Goal: Task Accomplishment & Management: Complete application form

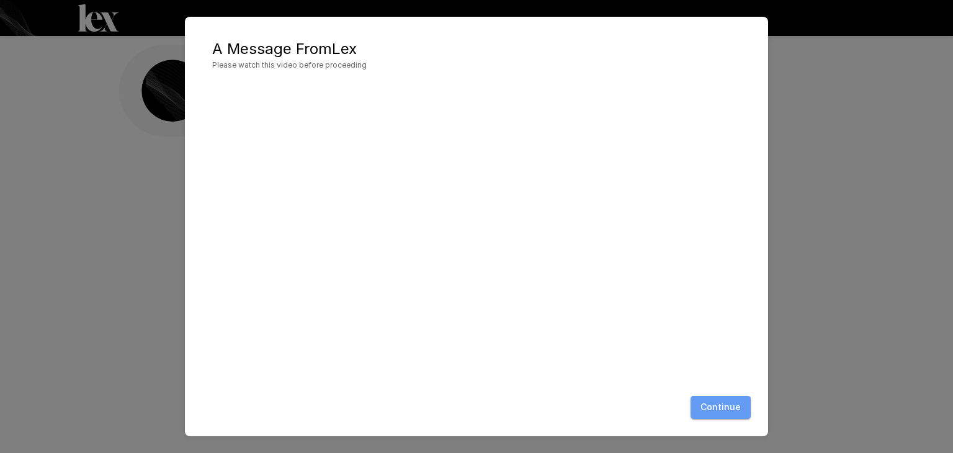
click at [729, 410] on button "Continue" at bounding box center [721, 407] width 60 height 23
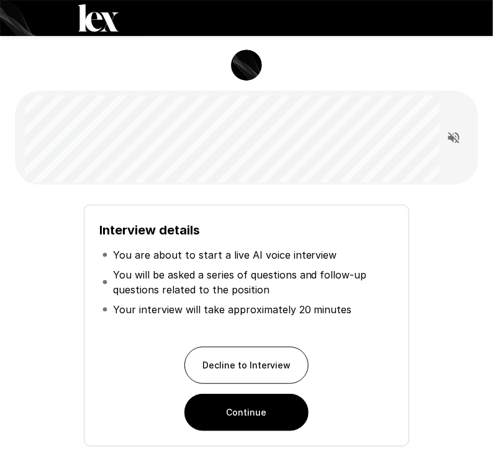
click at [270, 425] on button "Continue" at bounding box center [246, 412] width 124 height 37
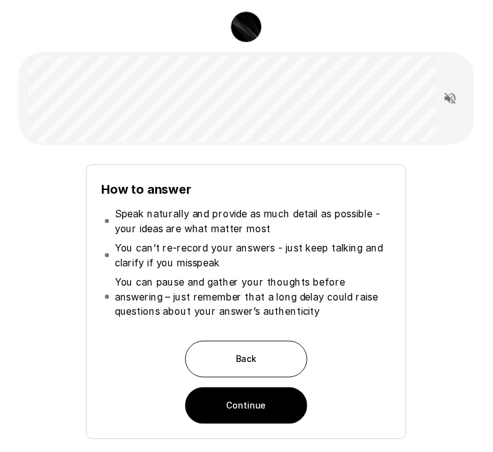
scroll to position [41, 0]
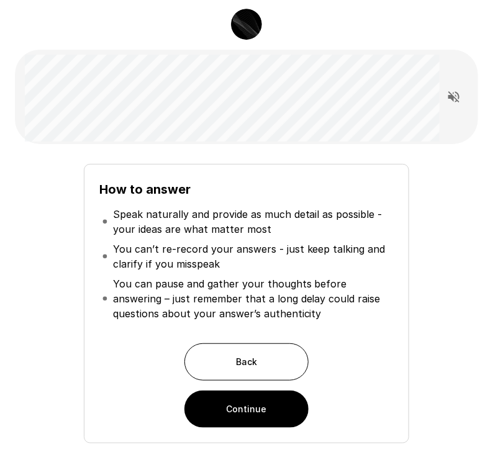
click at [226, 423] on button "Continue" at bounding box center [246, 408] width 124 height 37
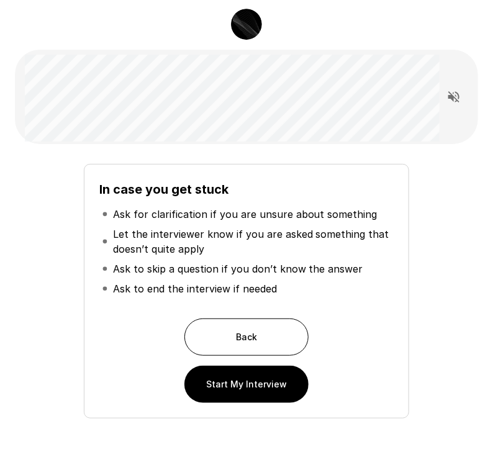
click at [209, 388] on button "Start My Interview" at bounding box center [246, 384] width 124 height 37
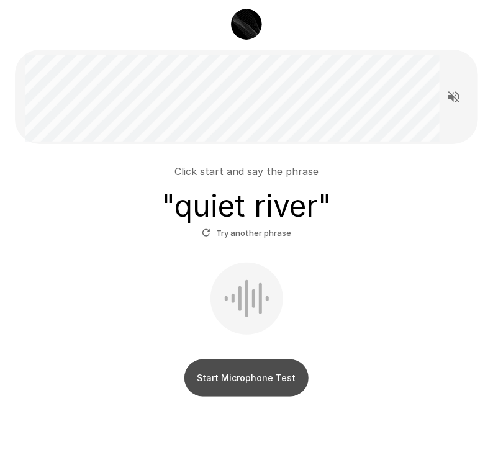
click at [267, 381] on button "Start Microphone Test" at bounding box center [246, 377] width 124 height 37
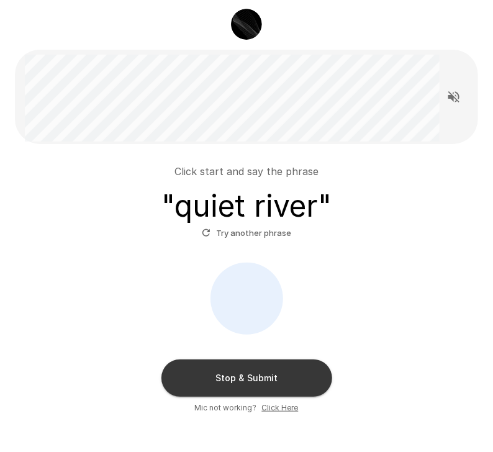
click at [270, 382] on button "Stop & Submit" at bounding box center [246, 377] width 171 height 37
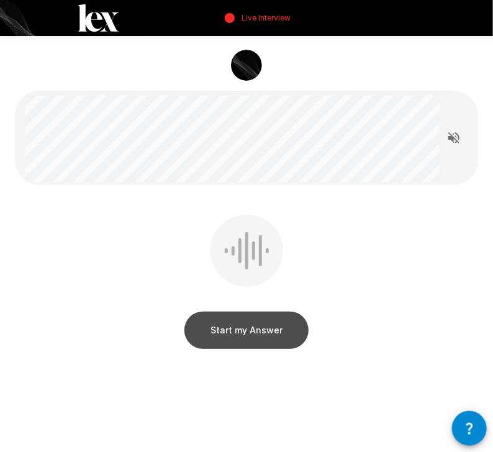
click at [258, 333] on button "Start my Answer" at bounding box center [246, 330] width 124 height 37
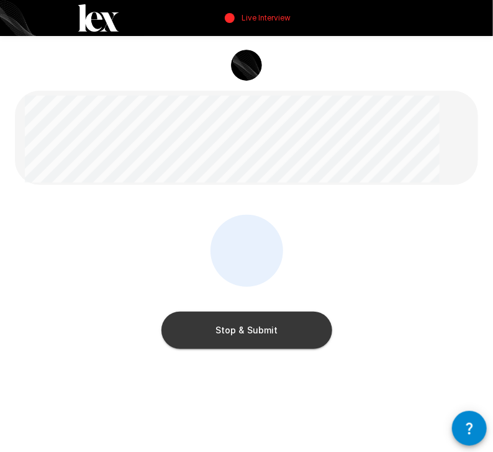
click at [266, 335] on button "Stop & Submit" at bounding box center [246, 330] width 171 height 37
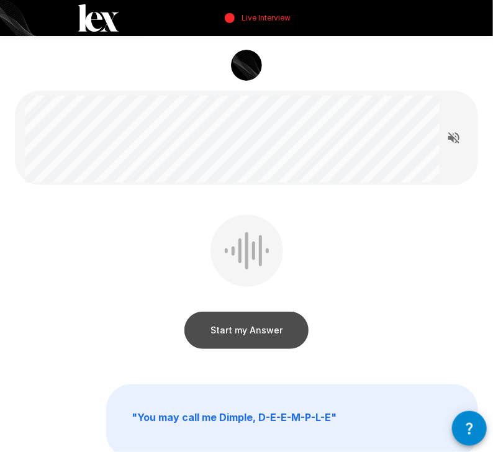
click at [271, 330] on button "Start my Answer" at bounding box center [246, 330] width 124 height 37
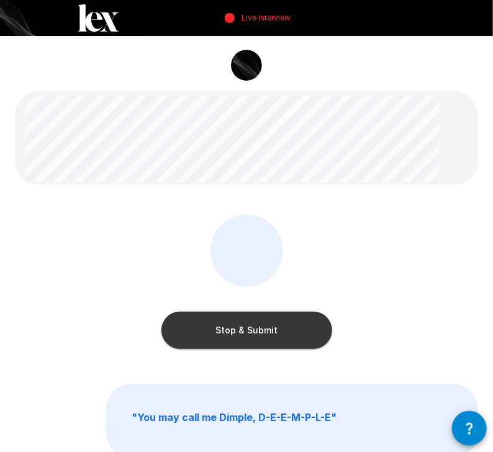
click at [283, 333] on button "Stop & Submit" at bounding box center [246, 330] width 171 height 37
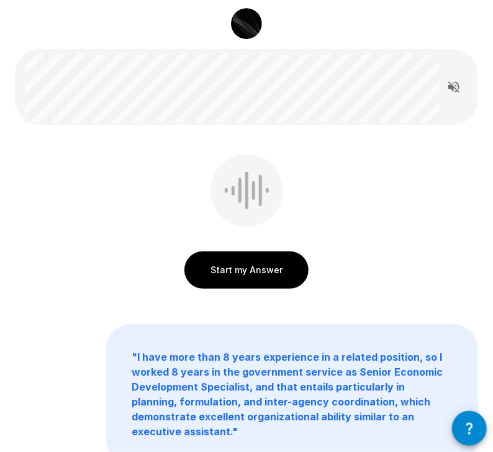
scroll to position [41, 0]
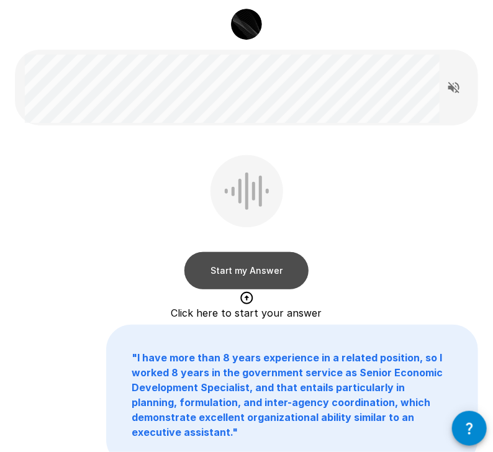
click at [284, 271] on button "Start my Answer" at bounding box center [246, 270] width 124 height 37
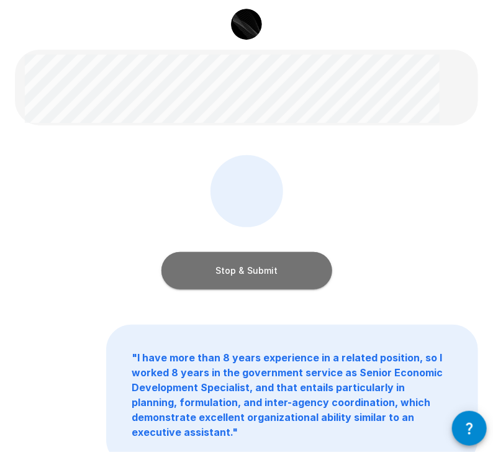
click at [278, 278] on button "Stop & Submit" at bounding box center [246, 270] width 171 height 37
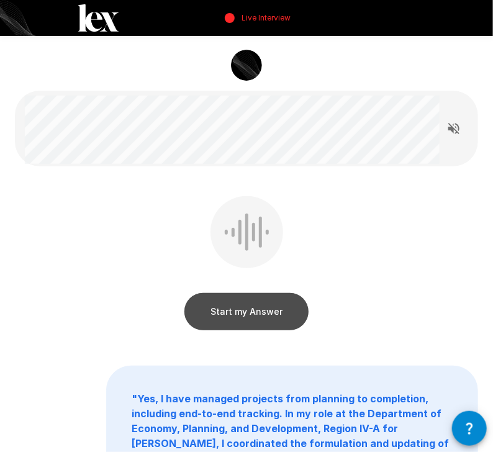
click at [244, 320] on button "Start my Answer" at bounding box center [246, 311] width 124 height 37
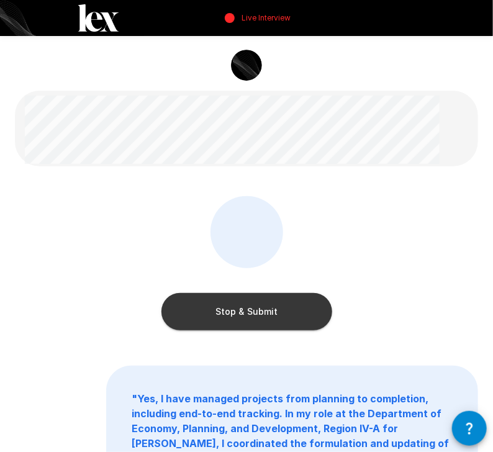
click at [294, 315] on button "Stop & Submit" at bounding box center [246, 311] width 171 height 37
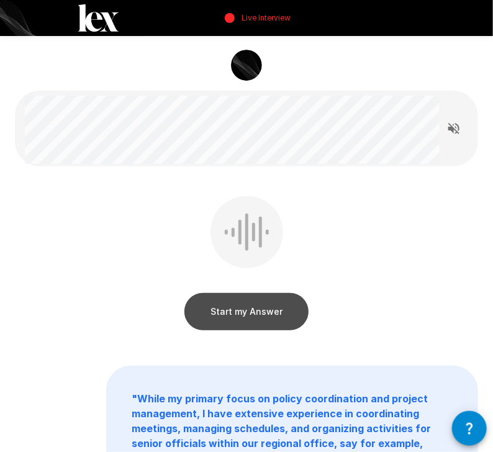
click at [261, 308] on button "Start my Answer" at bounding box center [246, 311] width 124 height 37
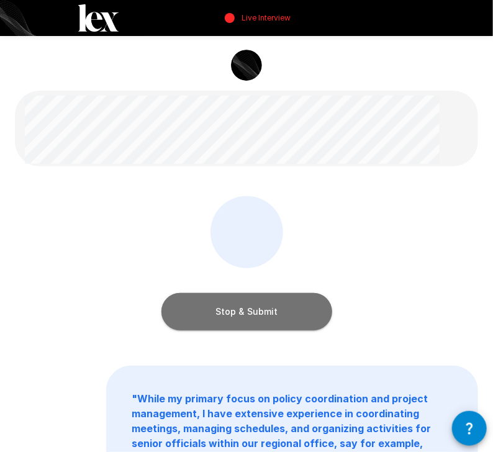
click at [273, 320] on button "Stop & Submit" at bounding box center [246, 311] width 171 height 37
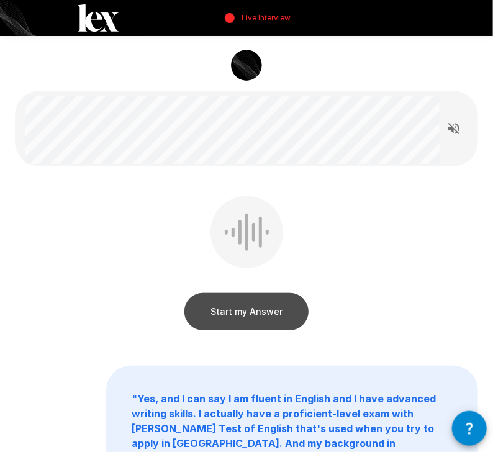
drag, startPoint x: 215, startPoint y: 326, endPoint x: 227, endPoint y: 310, distance: 19.6
click at [227, 310] on button "Start my Answer" at bounding box center [246, 311] width 124 height 37
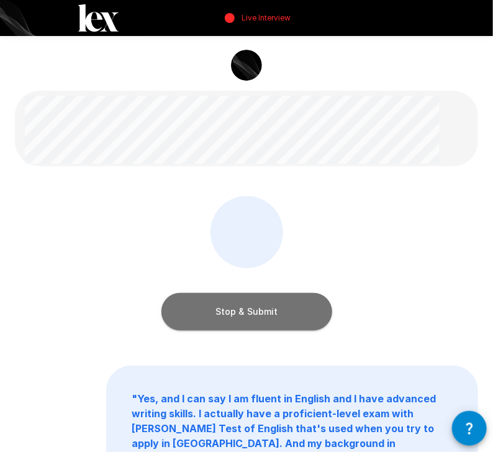
click at [249, 305] on button "Stop & Submit" at bounding box center [246, 311] width 171 height 37
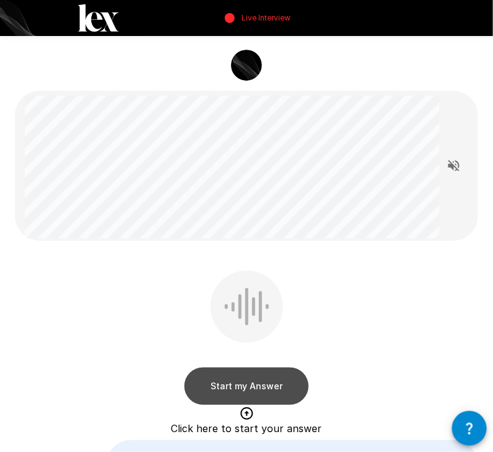
click at [228, 390] on button "Start my Answer" at bounding box center [246, 385] width 124 height 37
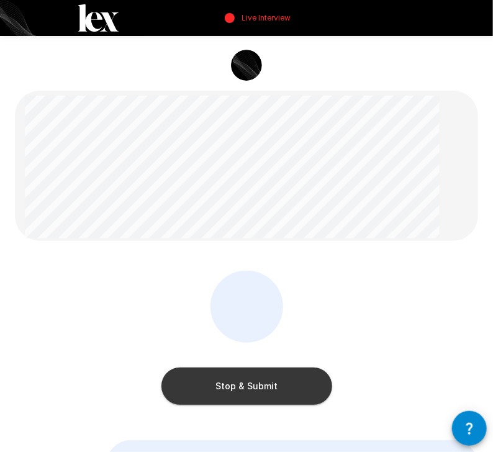
click at [281, 394] on button "Stop & Submit" at bounding box center [246, 385] width 171 height 37
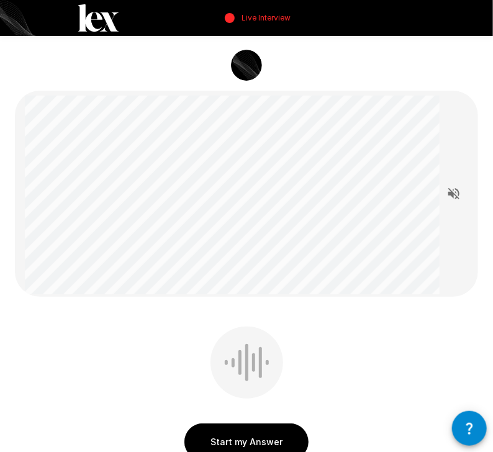
click at [256, 448] on button "Start my Answer" at bounding box center [246, 441] width 124 height 37
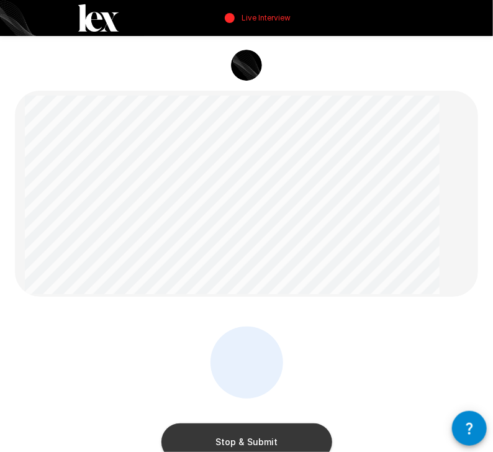
click at [261, 444] on button "Stop & Submit" at bounding box center [246, 441] width 171 height 37
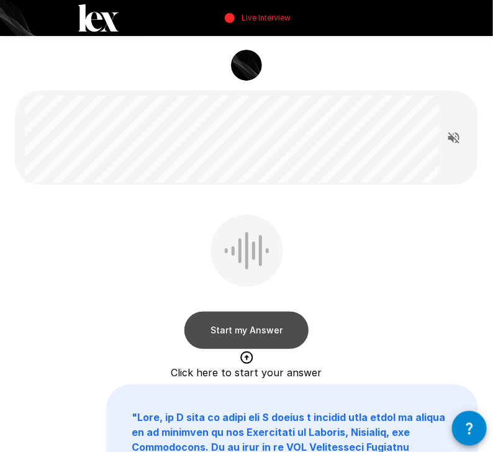
click at [268, 335] on button "Start my Answer" at bounding box center [246, 330] width 124 height 37
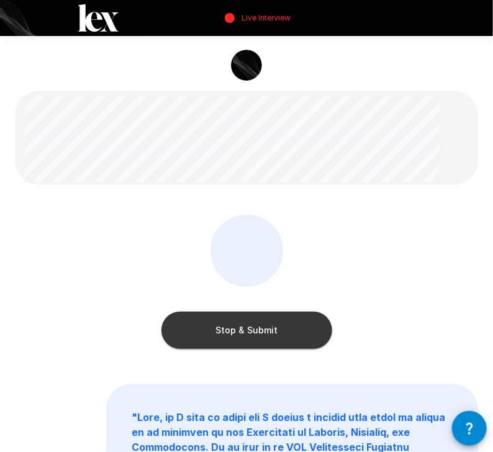
click at [290, 315] on button "Stop & Submit" at bounding box center [246, 330] width 171 height 37
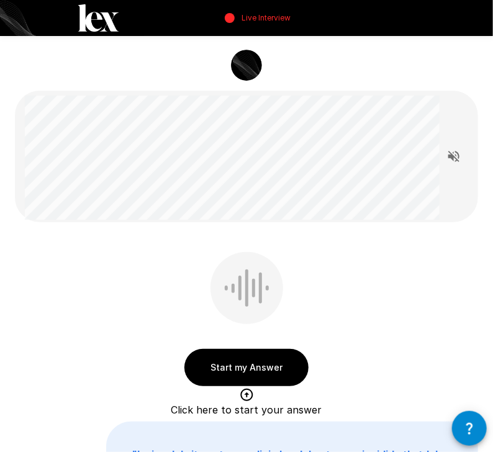
drag, startPoint x: 247, startPoint y: 368, endPoint x: 239, endPoint y: 370, distance: 8.3
click at [246, 370] on button "Start my Answer" at bounding box center [246, 367] width 124 height 37
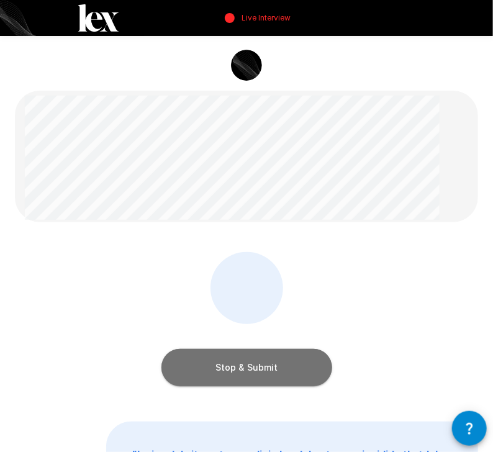
click at [258, 374] on button "Stop & Submit" at bounding box center [246, 367] width 171 height 37
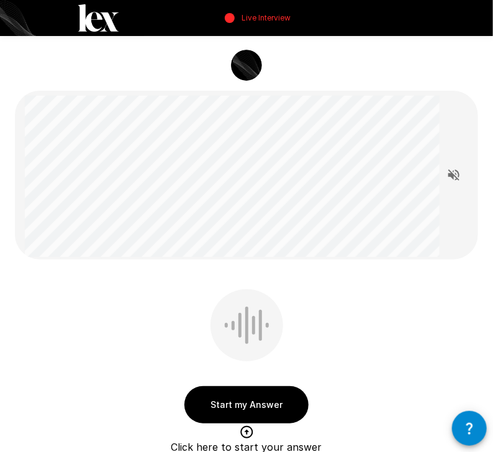
click at [216, 413] on button "Start my Answer" at bounding box center [246, 404] width 124 height 37
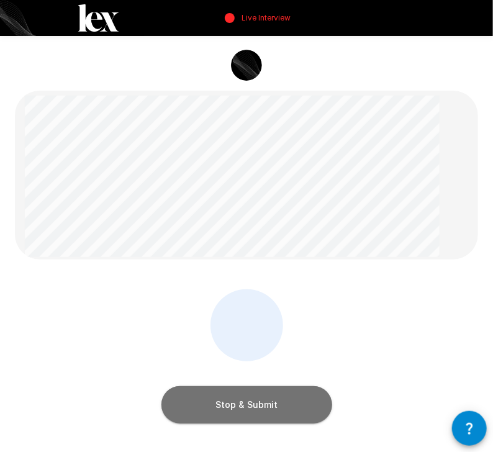
click at [280, 417] on button "Stop & Submit" at bounding box center [246, 404] width 171 height 37
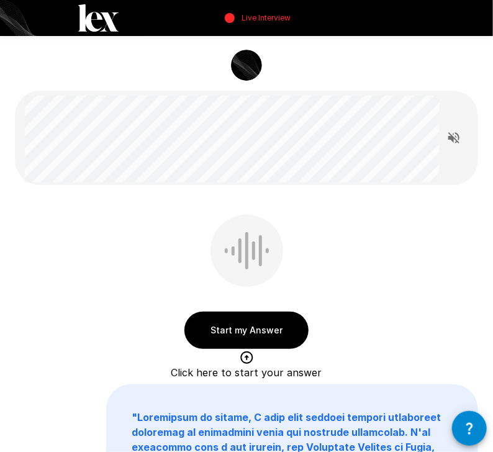
click at [228, 331] on button "Start my Answer" at bounding box center [246, 330] width 124 height 37
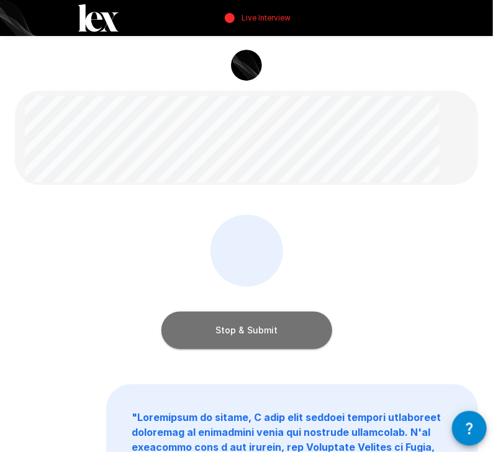
click at [281, 344] on button "Stop & Submit" at bounding box center [246, 330] width 171 height 37
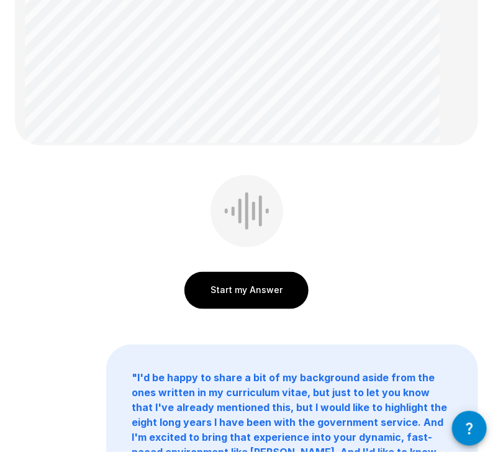
scroll to position [372, 0]
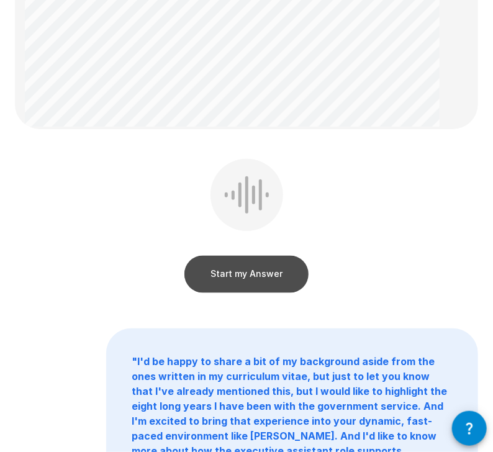
click at [243, 281] on button "Start my Answer" at bounding box center [246, 274] width 124 height 37
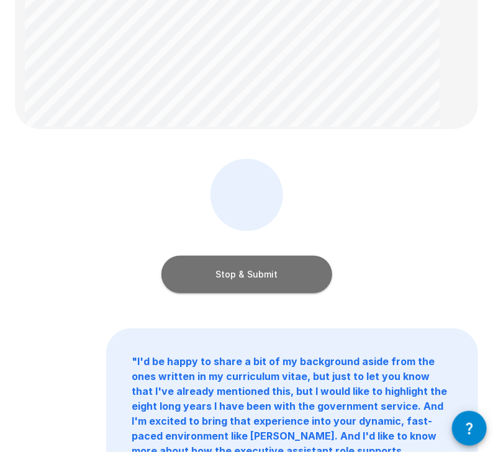
click at [257, 271] on button "Stop & Submit" at bounding box center [246, 274] width 171 height 37
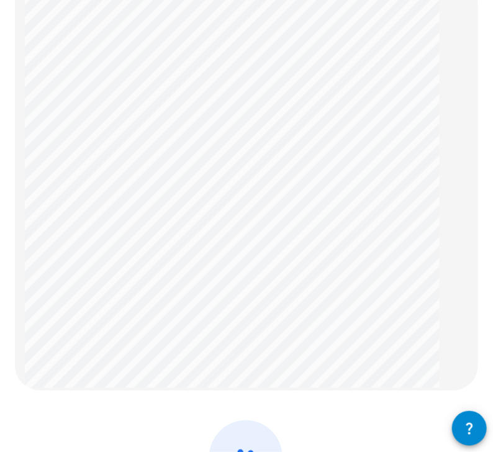
scroll to position [74, 0]
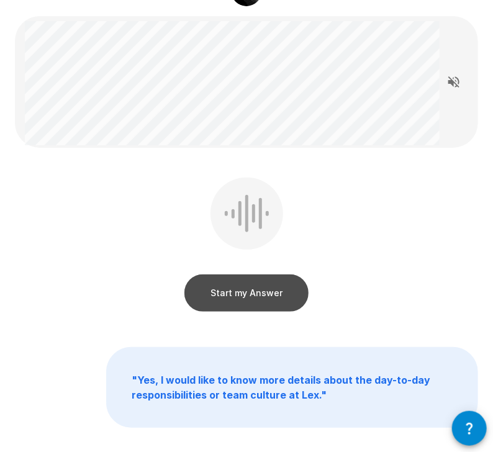
click at [258, 299] on button "Start my Answer" at bounding box center [246, 292] width 124 height 37
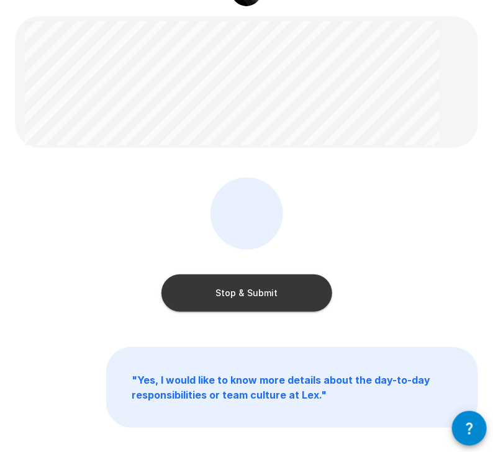
click at [278, 299] on button "Stop & Submit" at bounding box center [246, 292] width 171 height 37
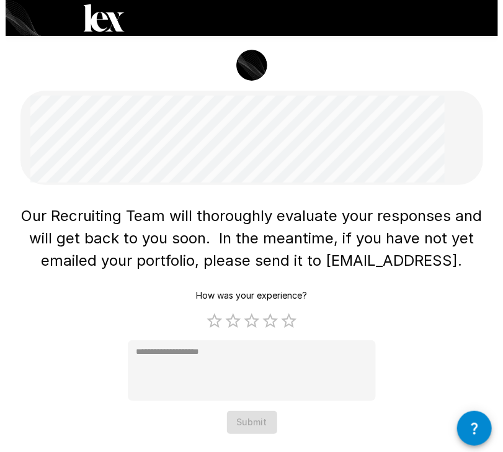
scroll to position [0, 0]
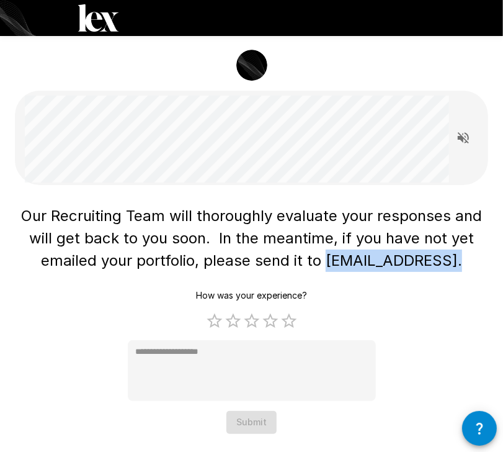
drag, startPoint x: 335, startPoint y: 261, endPoint x: 454, endPoint y: 256, distance: 119.9
click at [454, 256] on span "Our Recruiting Team will thoroughly evaluate your responses and will get back t…" at bounding box center [254, 238] width 466 height 63
copy span "[EMAIL_ADDRESS]."
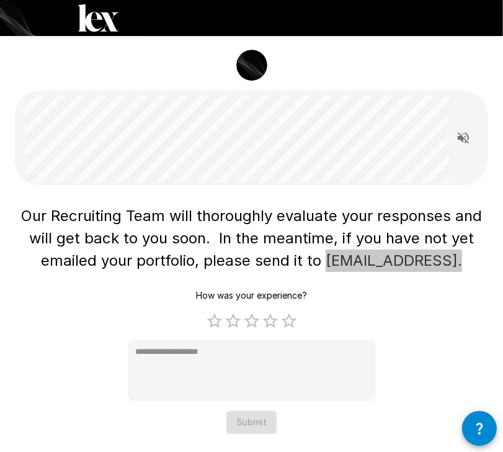
type textarea "*"
